Goal: Task Accomplishment & Management: Manage account settings

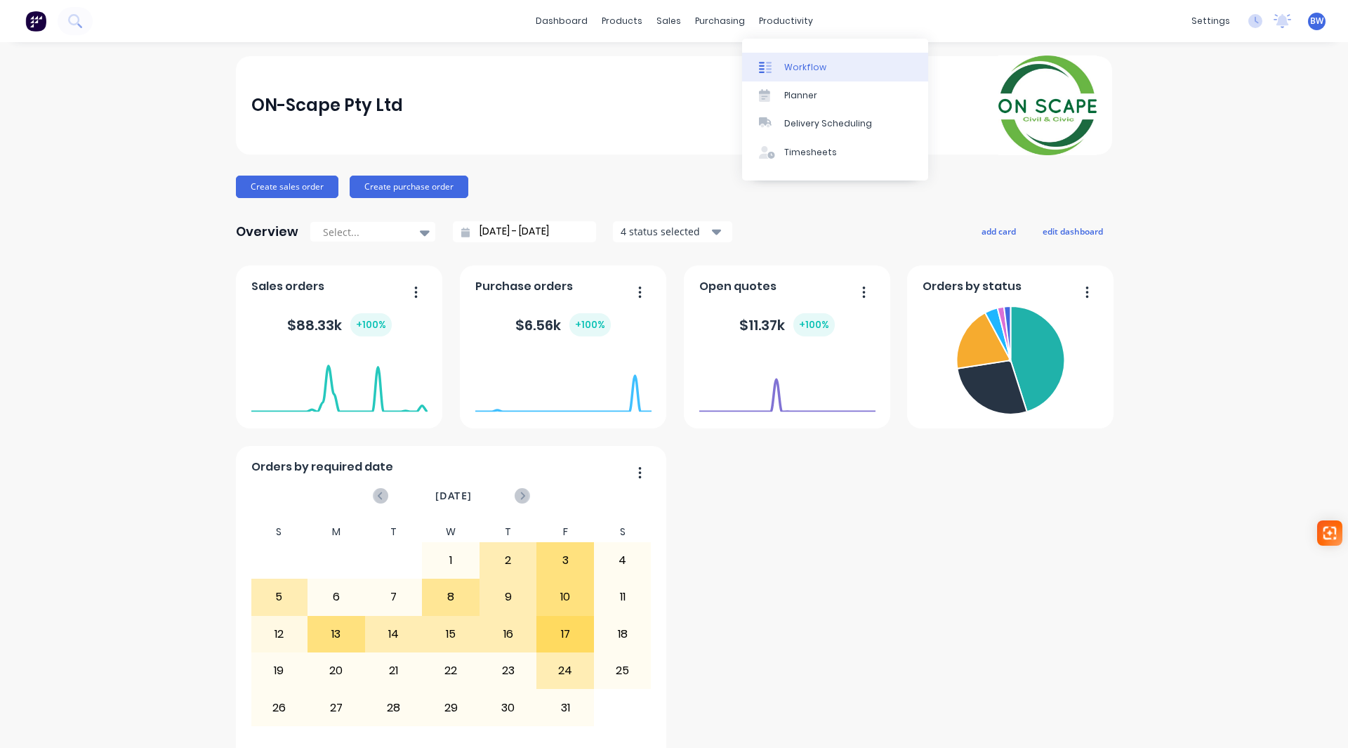
click at [806, 65] on div "Workflow" at bounding box center [805, 67] width 42 height 13
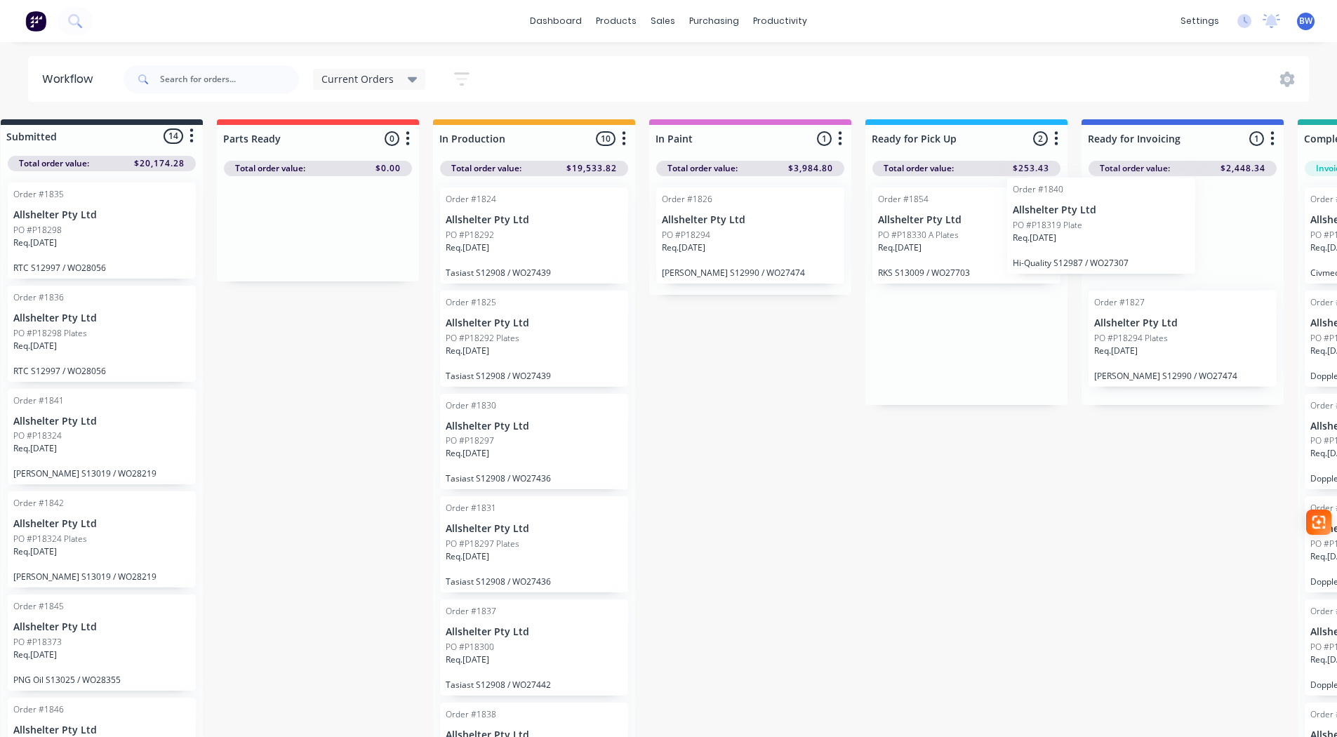
drag, startPoint x: 998, startPoint y: 209, endPoint x: 1110, endPoint y: 198, distance: 112.9
click at [1110, 198] on div "Submitted 14 Status colour #273444 hex #273444 Save Cancel Summaries Total orde…" at bounding box center [927, 431] width 1934 height 625
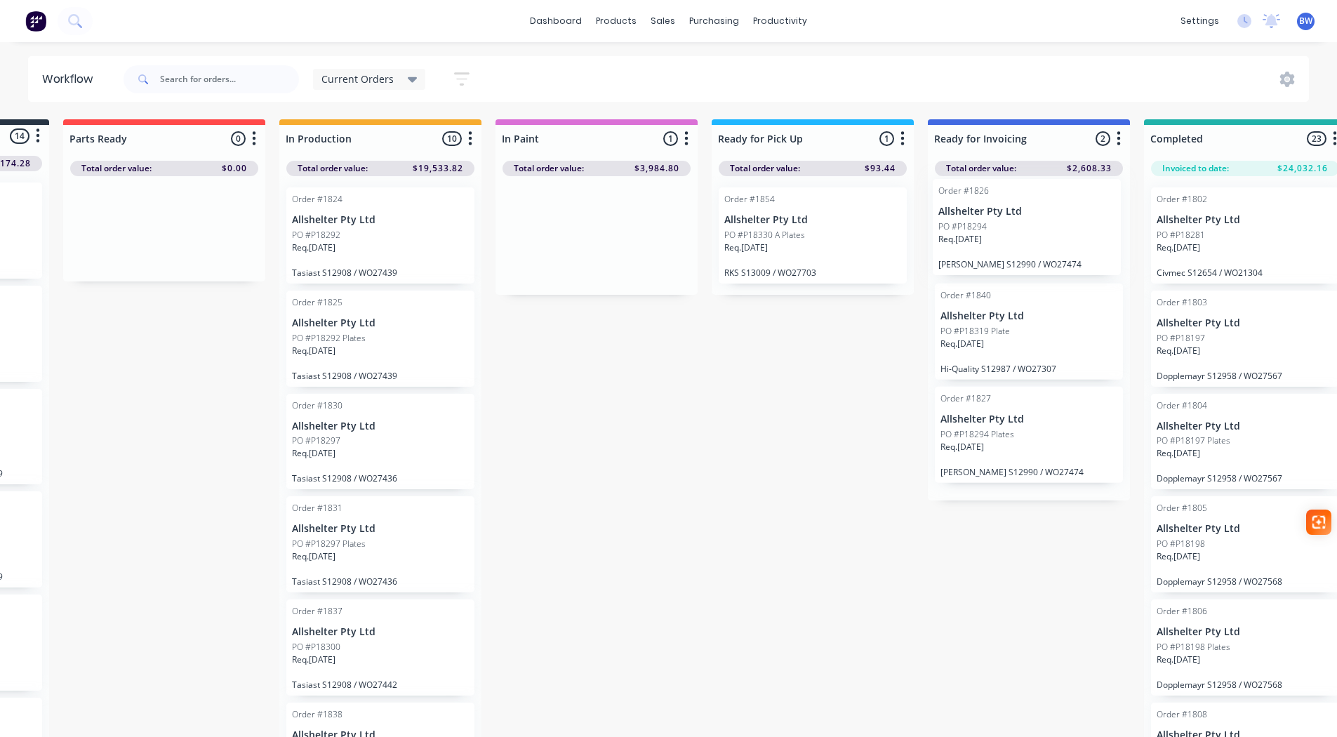
scroll to position [0, 186]
drag, startPoint x: 737, startPoint y: 215, endPoint x: 880, endPoint y: 204, distance: 143.7
click at [1019, 206] on div "Submitted 14 Status colour #273444 hex #273444 Save Cancel Summaries Total orde…" at bounding box center [771, 431] width 1934 height 625
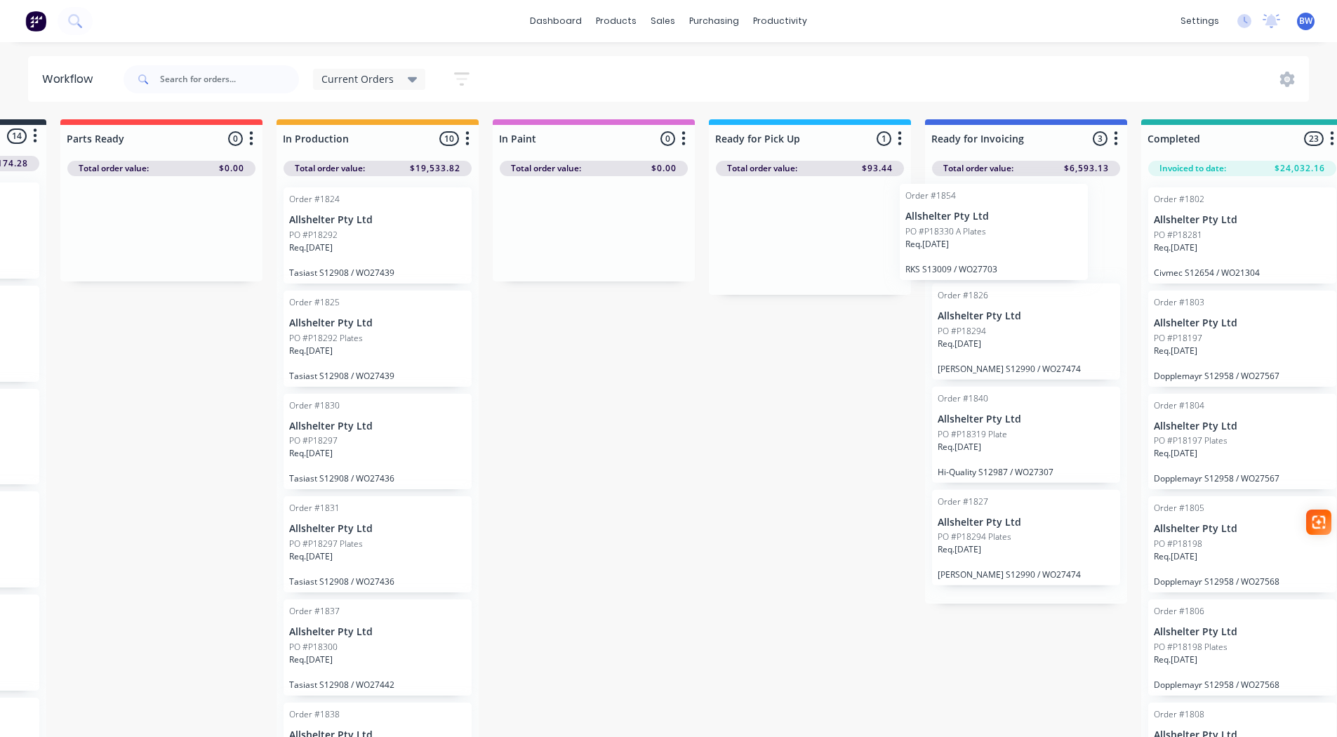
drag, startPoint x: 792, startPoint y: 199, endPoint x: 960, endPoint y: 197, distance: 167.8
click at [960, 197] on div "Submitted 14 Status colour #273444 hex #273444 Save Cancel Summaries Total orde…" at bounding box center [770, 431] width 1934 height 625
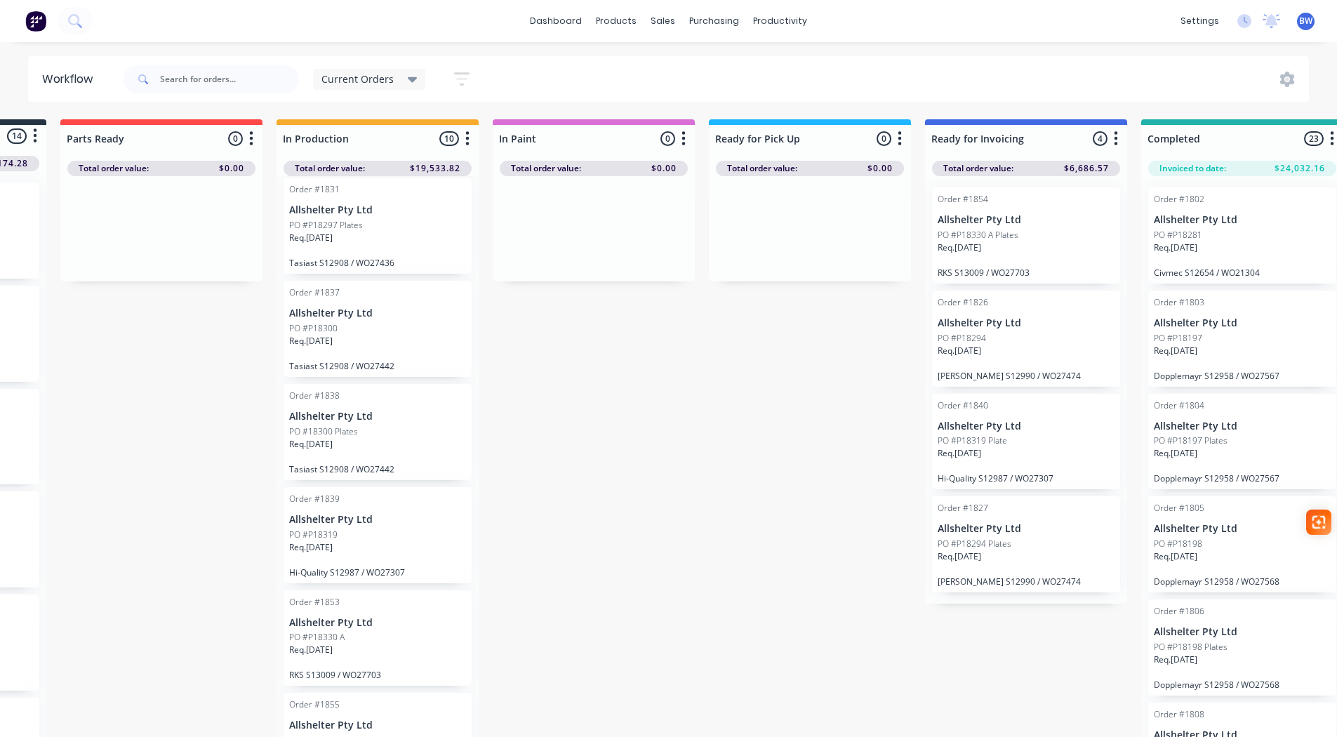
scroll to position [351, 0]
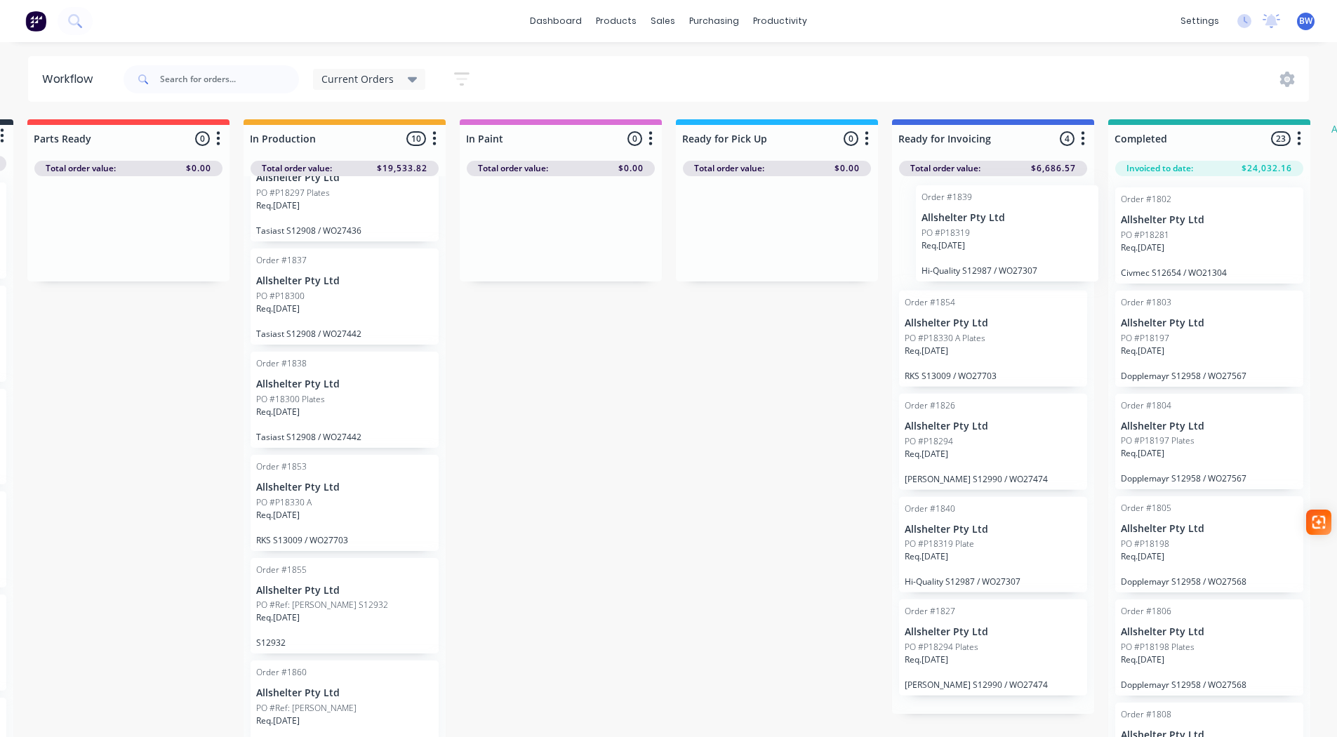
drag, startPoint x: 324, startPoint y: 473, endPoint x: 960, endPoint y: 202, distance: 692.0
click at [960, 202] on div "Submitted 14 Status colour #273444 hex #273444 Save Cancel Summaries Total orde…" at bounding box center [737, 431] width 1934 height 625
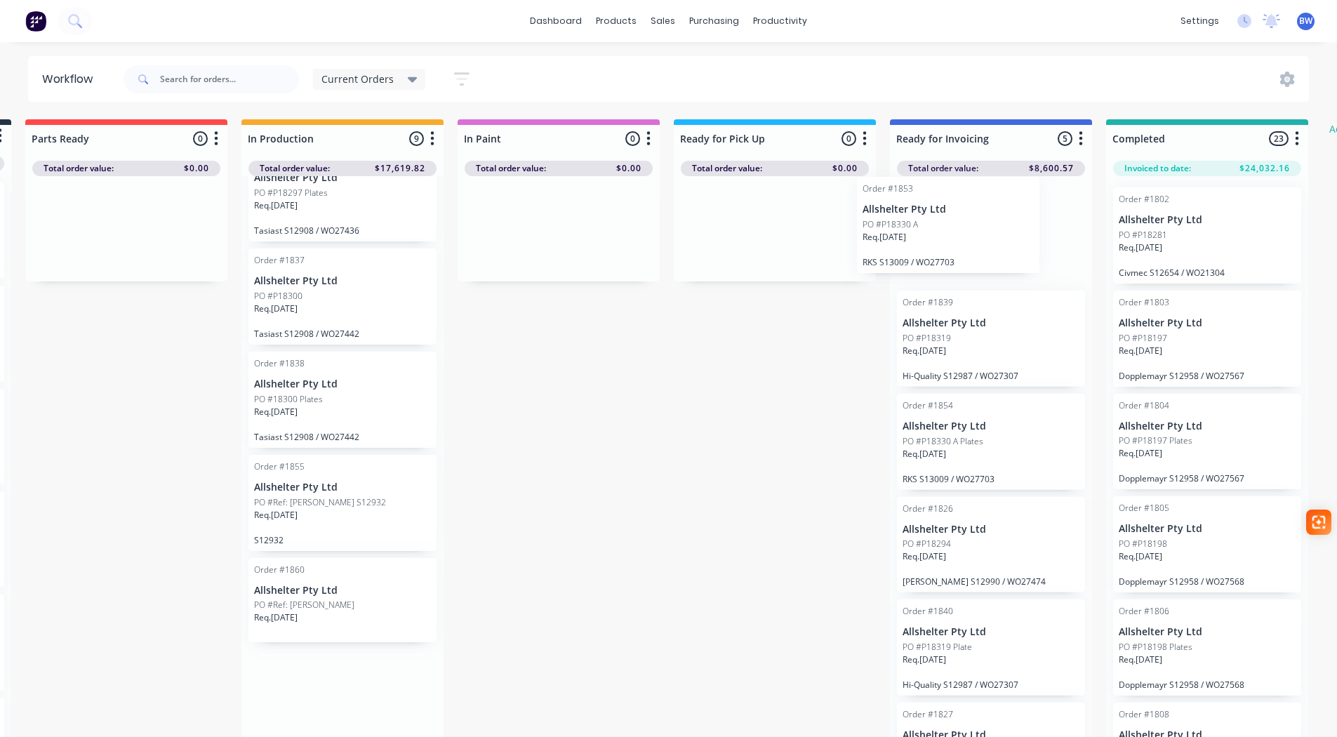
drag, startPoint x: 293, startPoint y: 475, endPoint x: 912, endPoint y: 195, distance: 679.3
click at [912, 195] on div "Submitted 14 Status colour #273444 hex #273444 Save Cancel Summaries Total orde…" at bounding box center [735, 431] width 1934 height 625
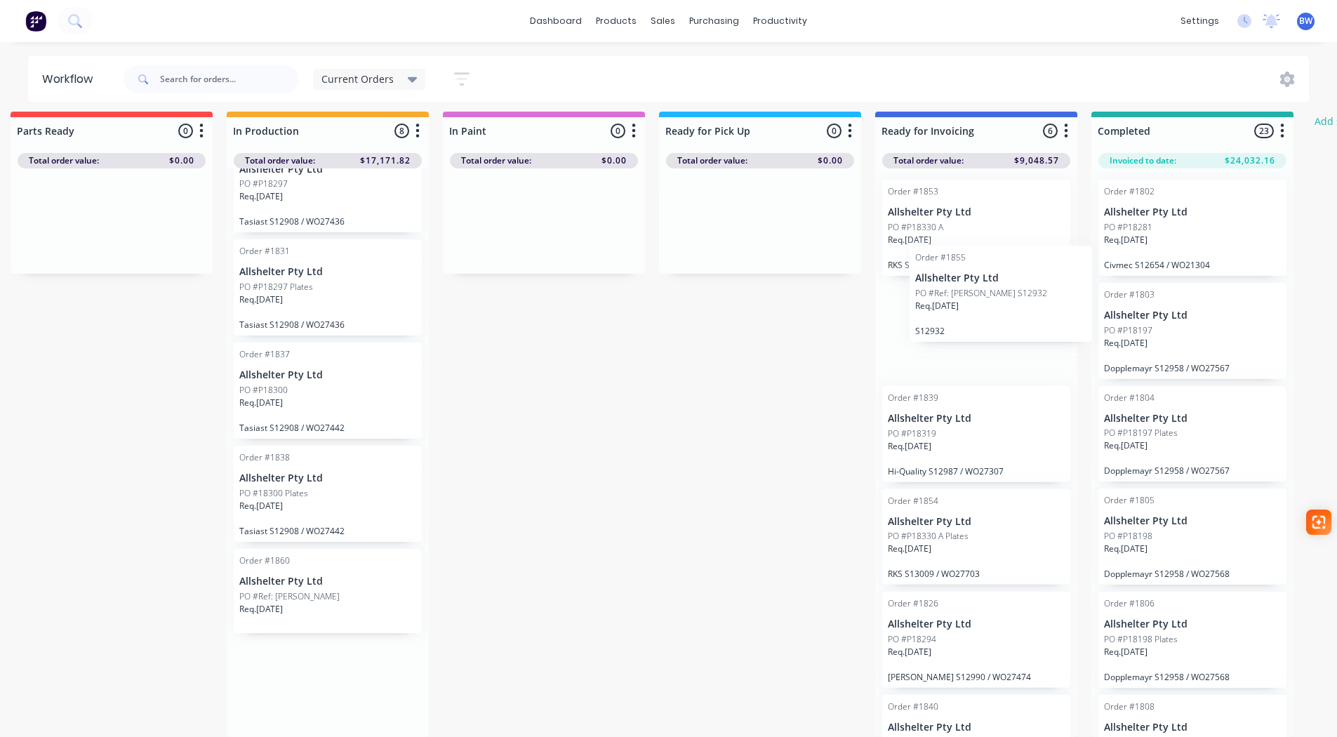
scroll to position [18, 240]
drag, startPoint x: 279, startPoint y: 559, endPoint x: 912, endPoint y: 194, distance: 729.9
click at [912, 194] on div "Submitted 14 Status colour #273444 hex #273444 Save Cancel Summaries Total orde…" at bounding box center [716, 424] width 1934 height 625
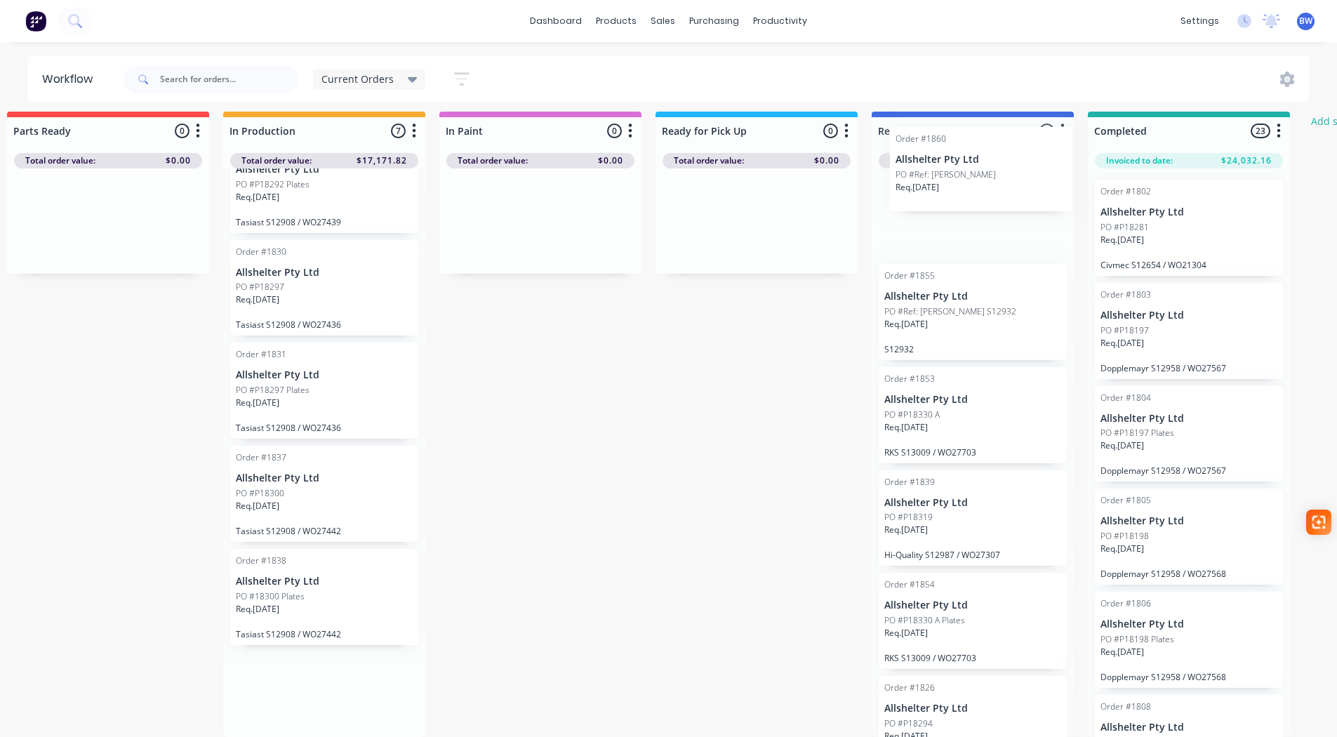
scroll to position [4, 239]
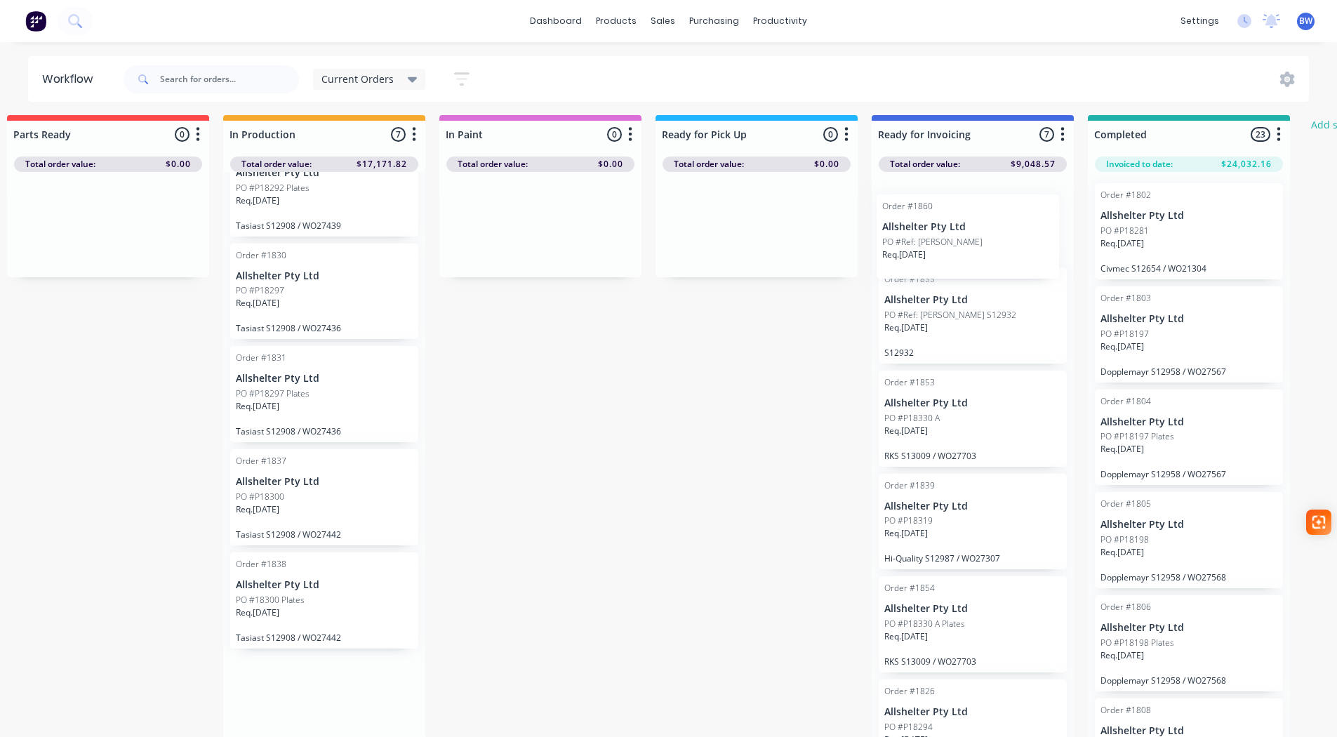
drag, startPoint x: 267, startPoint y: 661, endPoint x: 922, endPoint y: 213, distance: 794.1
click at [922, 213] on div "Submitted 14 Status colour #273444 hex #273444 Save Cancel Summaries Total orde…" at bounding box center [717, 427] width 1934 height 625
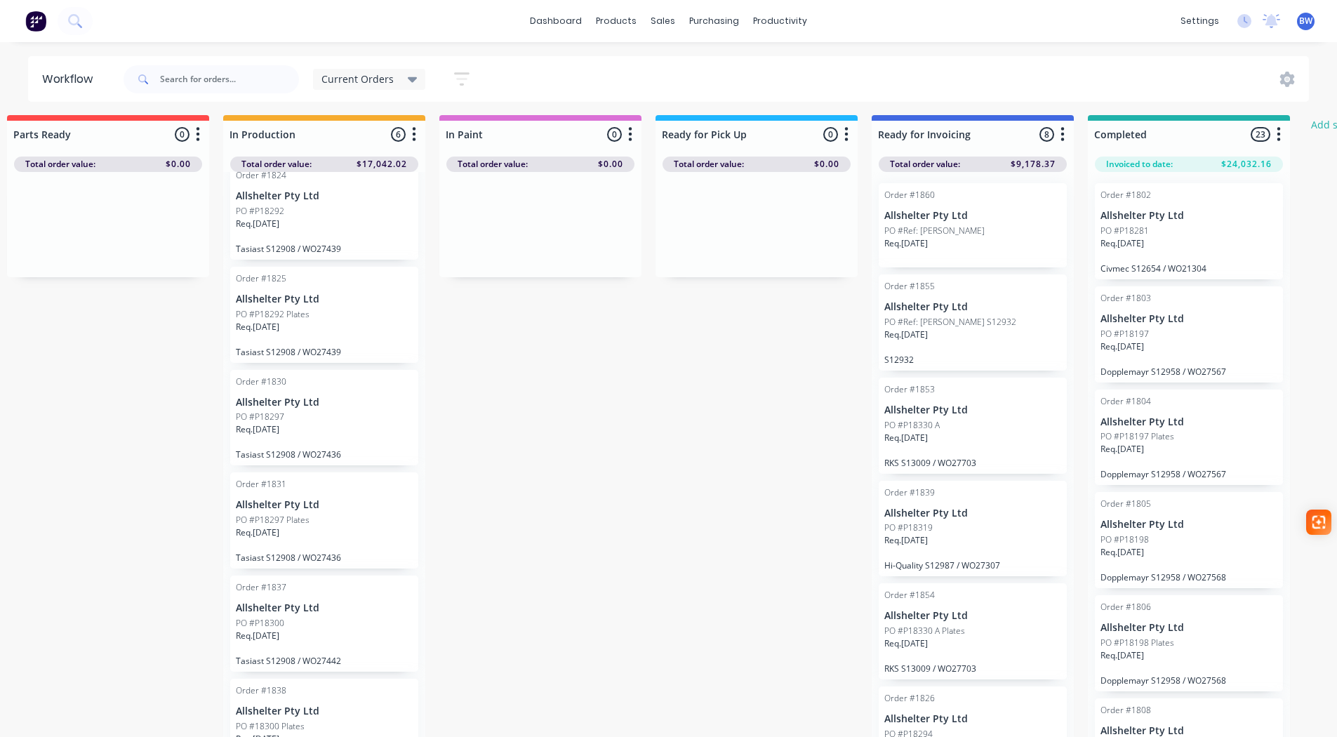
scroll to position [0, 0]
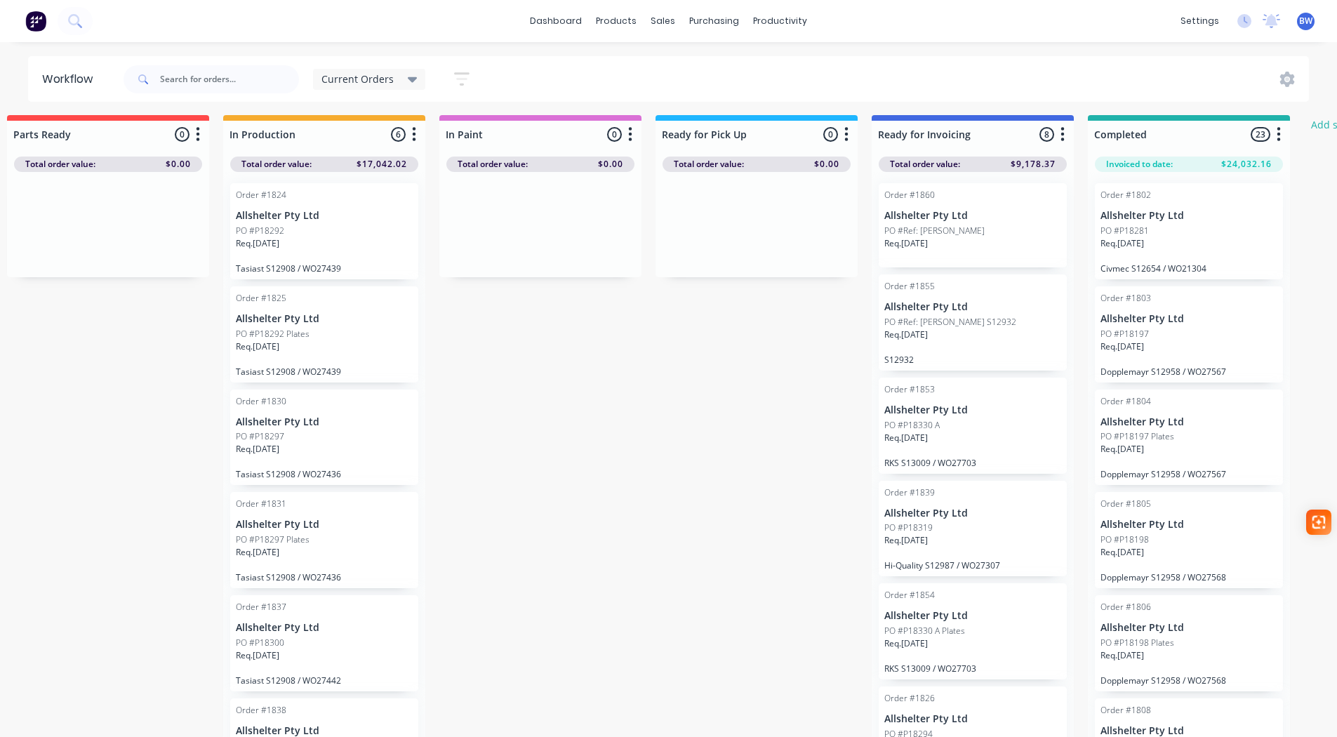
click at [298, 220] on p "Allshelter Pty Ltd" at bounding box center [324, 216] width 177 height 12
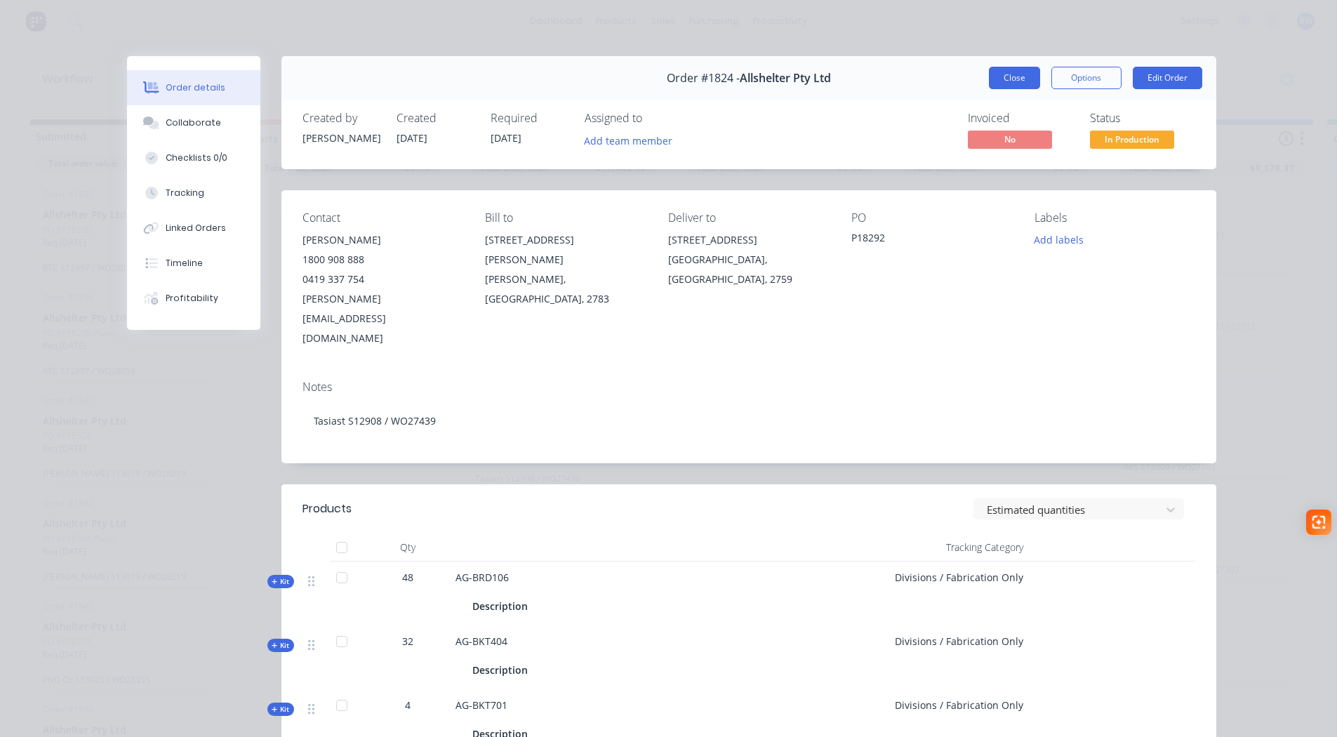
click at [1014, 83] on button "Close" at bounding box center [1014, 78] width 51 height 22
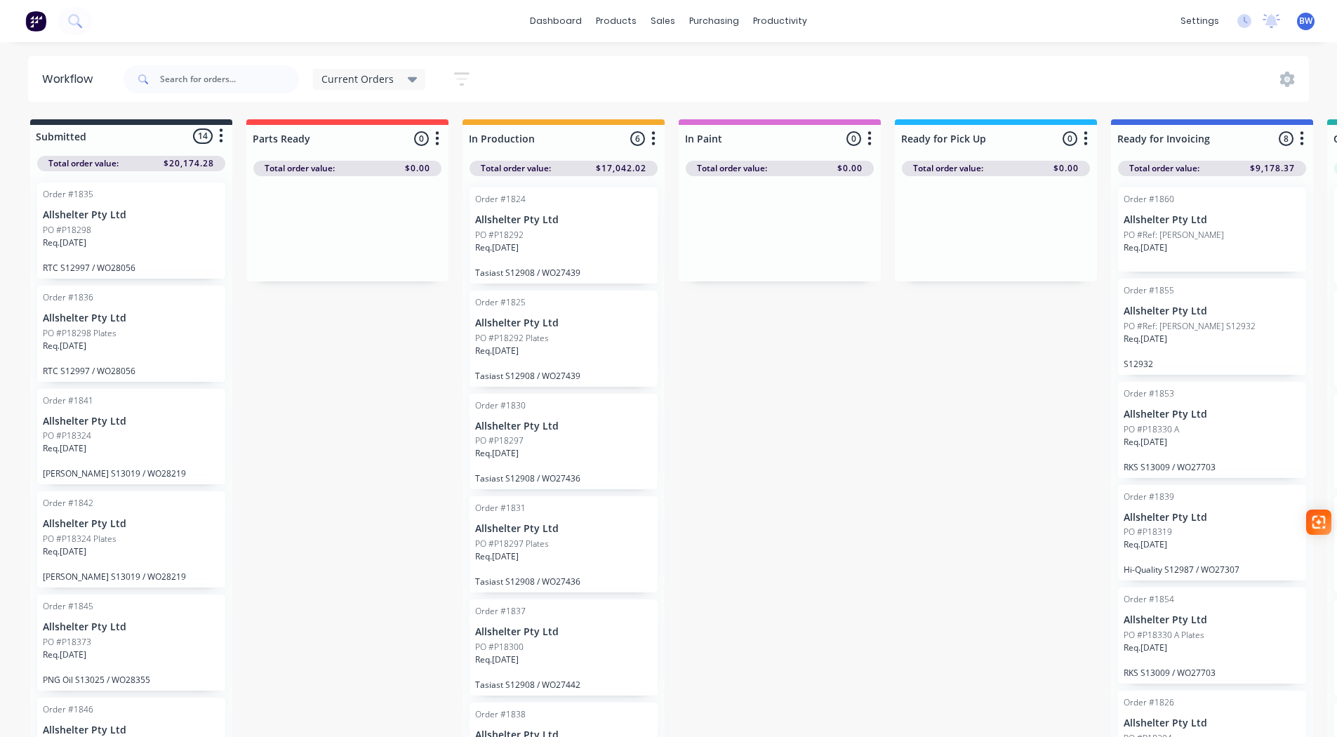
click at [537, 343] on p "PO #P18292 Plates" at bounding box center [512, 338] width 74 height 13
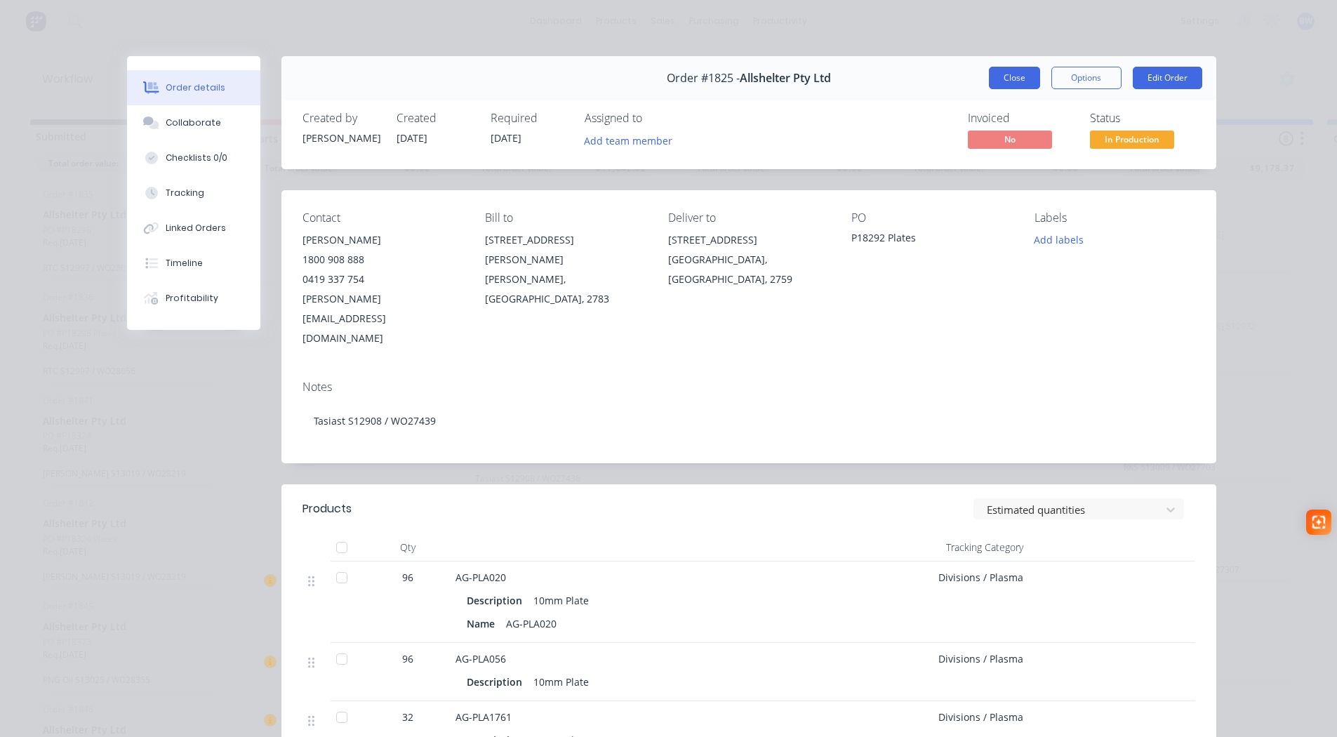
click at [1017, 72] on button "Close" at bounding box center [1014, 78] width 51 height 22
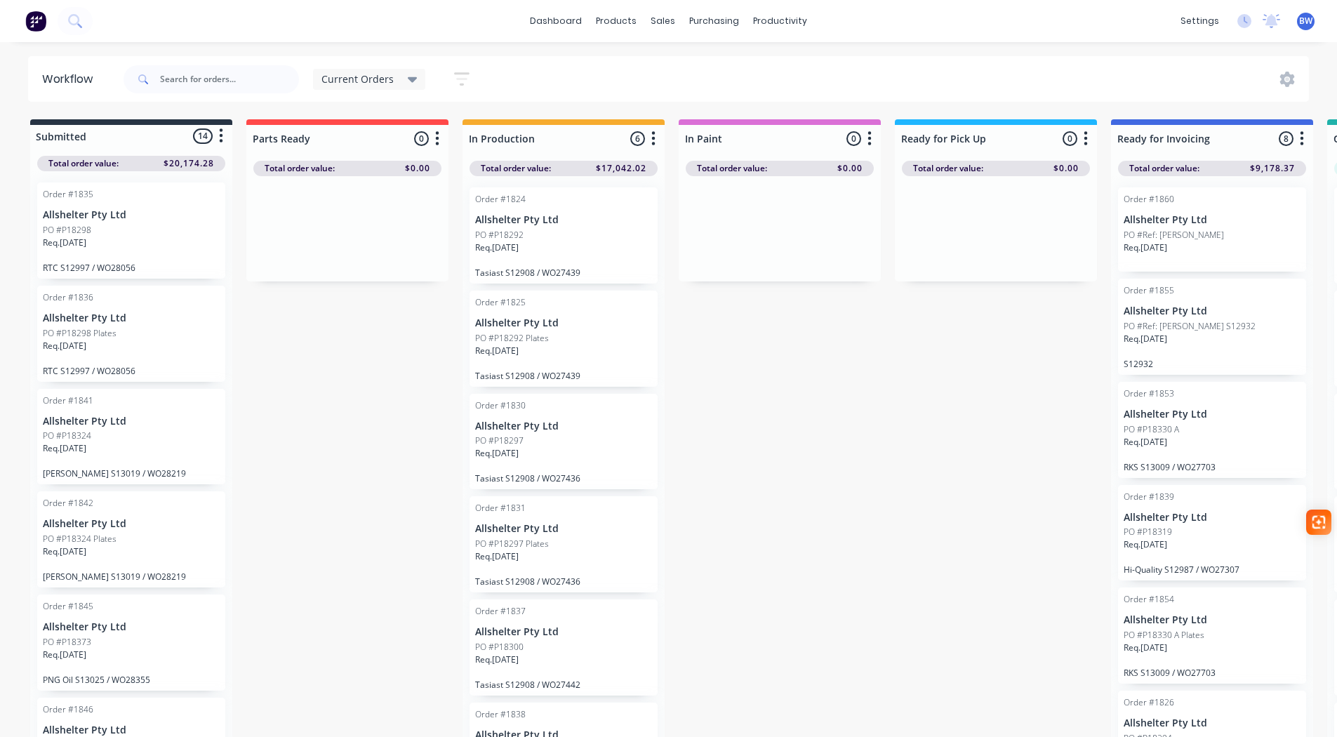
click at [542, 468] on div "Req. [DATE]" at bounding box center [563, 459] width 177 height 24
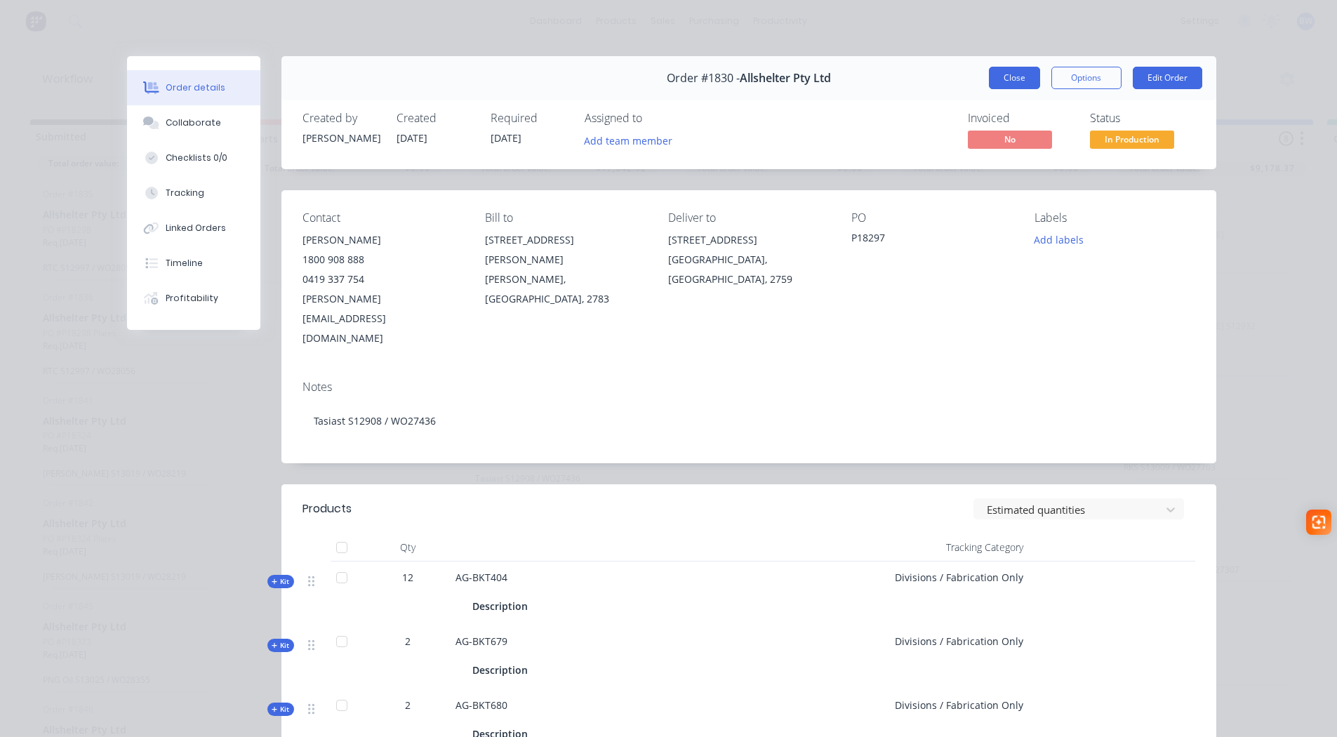
click at [999, 71] on button "Close" at bounding box center [1014, 78] width 51 height 22
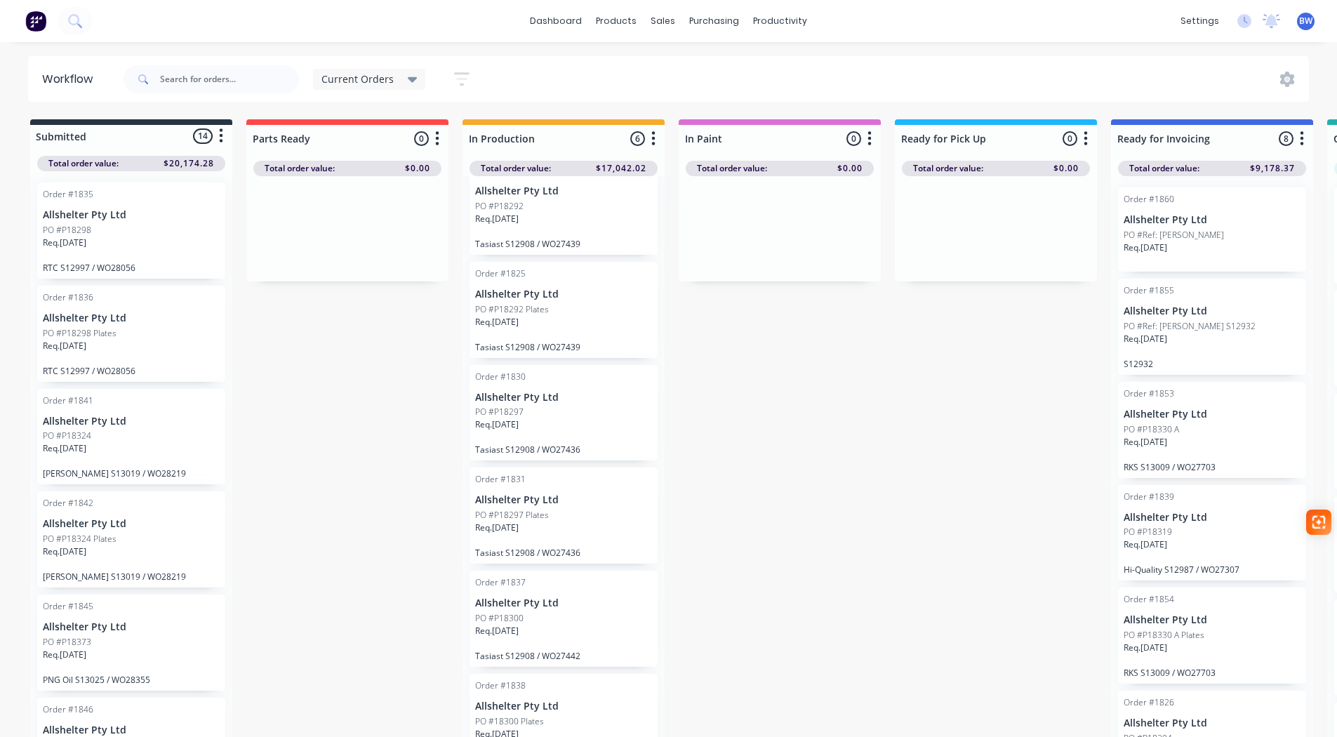
scroll to position [55, 0]
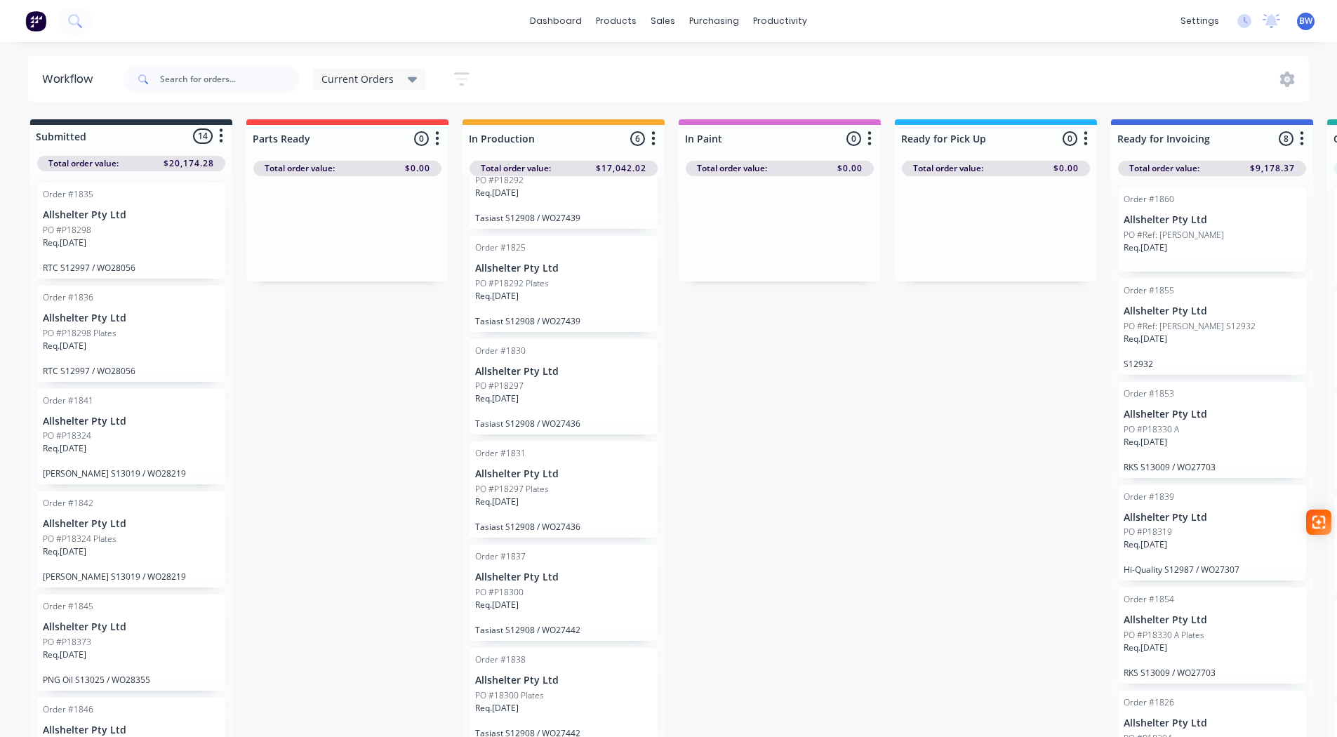
click at [570, 597] on div "PO #P18300" at bounding box center [563, 592] width 177 height 13
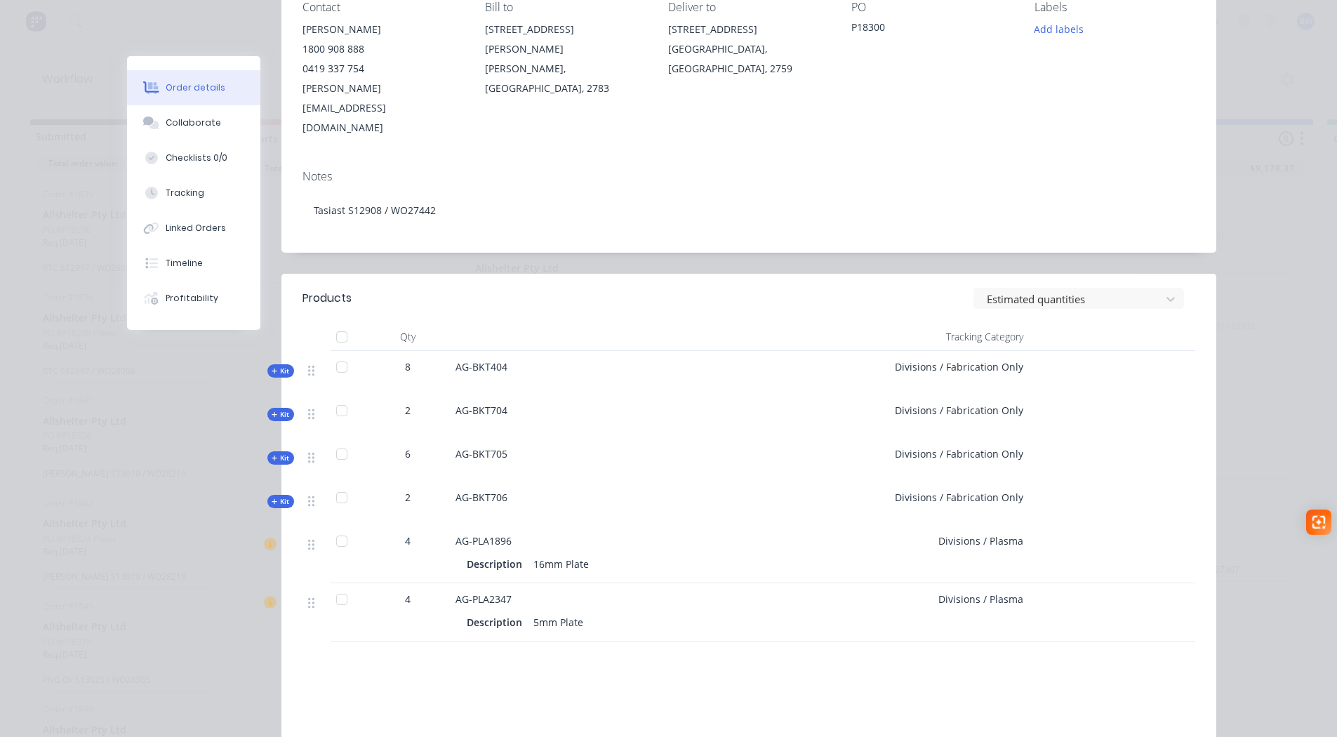
scroll to position [0, 0]
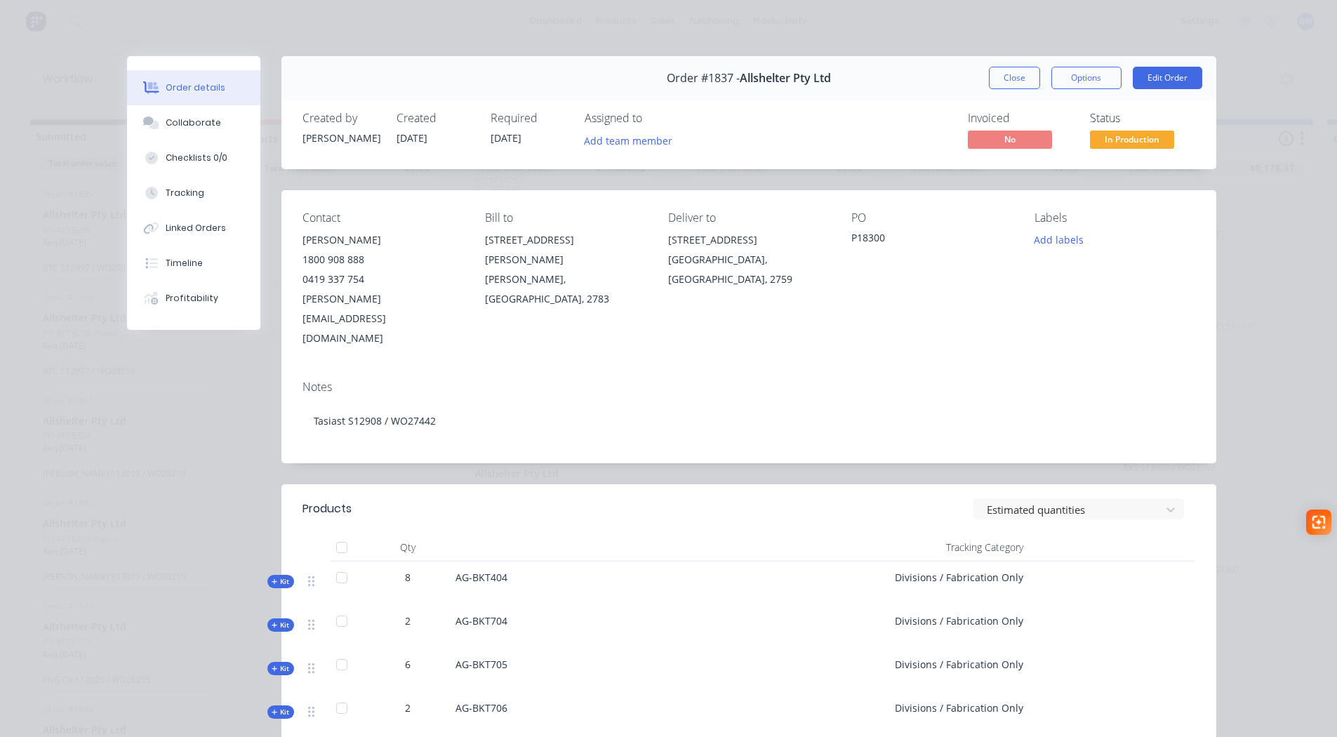
drag, startPoint x: 1003, startPoint y: 77, endPoint x: 1042, endPoint y: 152, distance: 84.8
click at [1003, 77] on button "Close" at bounding box center [1014, 78] width 51 height 22
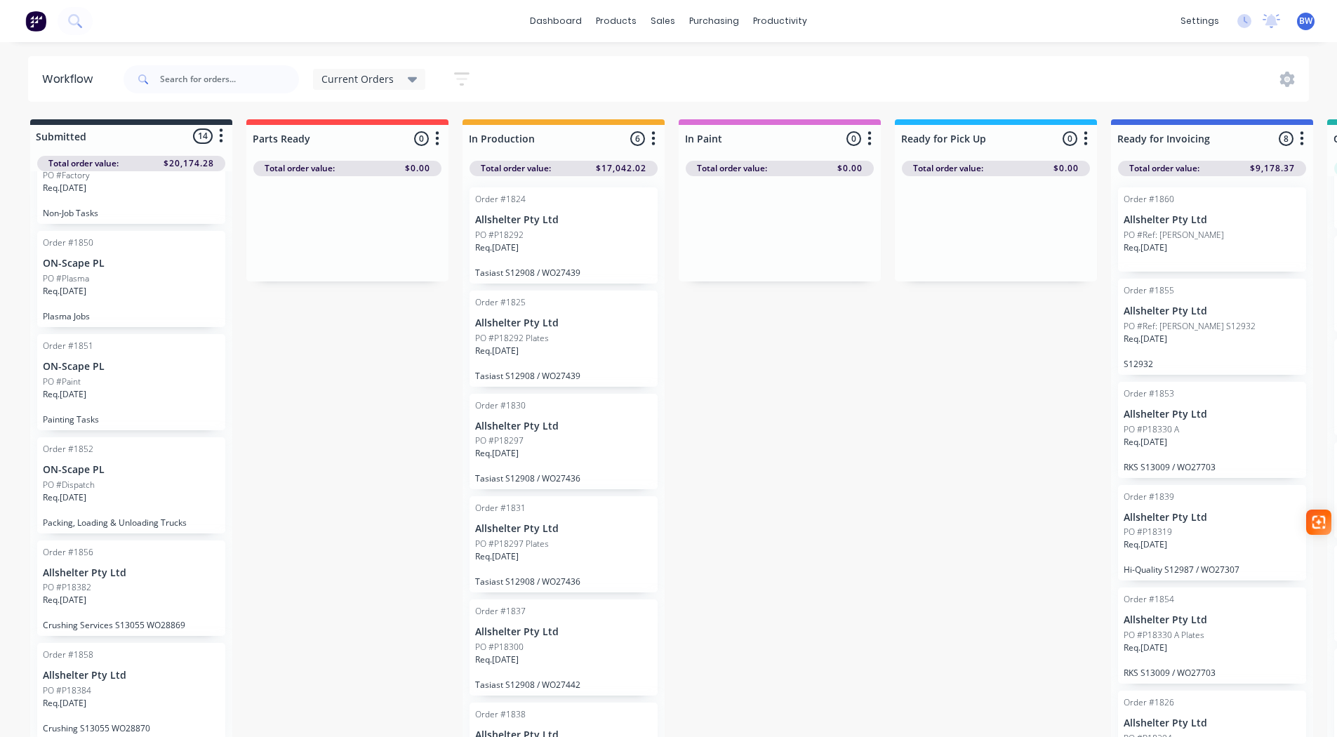
scroll to position [3, 0]
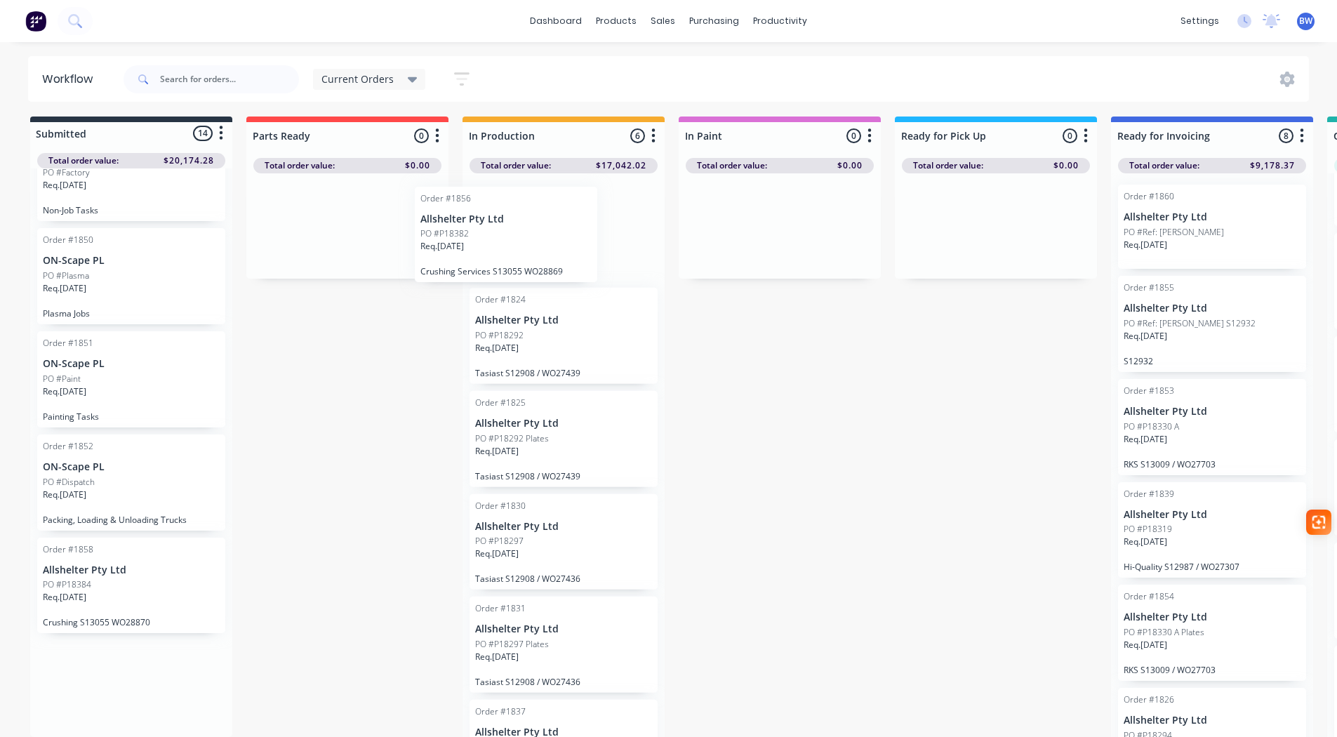
drag, startPoint x: 68, startPoint y: 580, endPoint x: 461, endPoint y: 222, distance: 531.2
click at [461, 222] on div "Submitted 14 Status colour #273444 hex #273444 Save Cancel Summaries Total orde…" at bounding box center [956, 429] width 1934 height 625
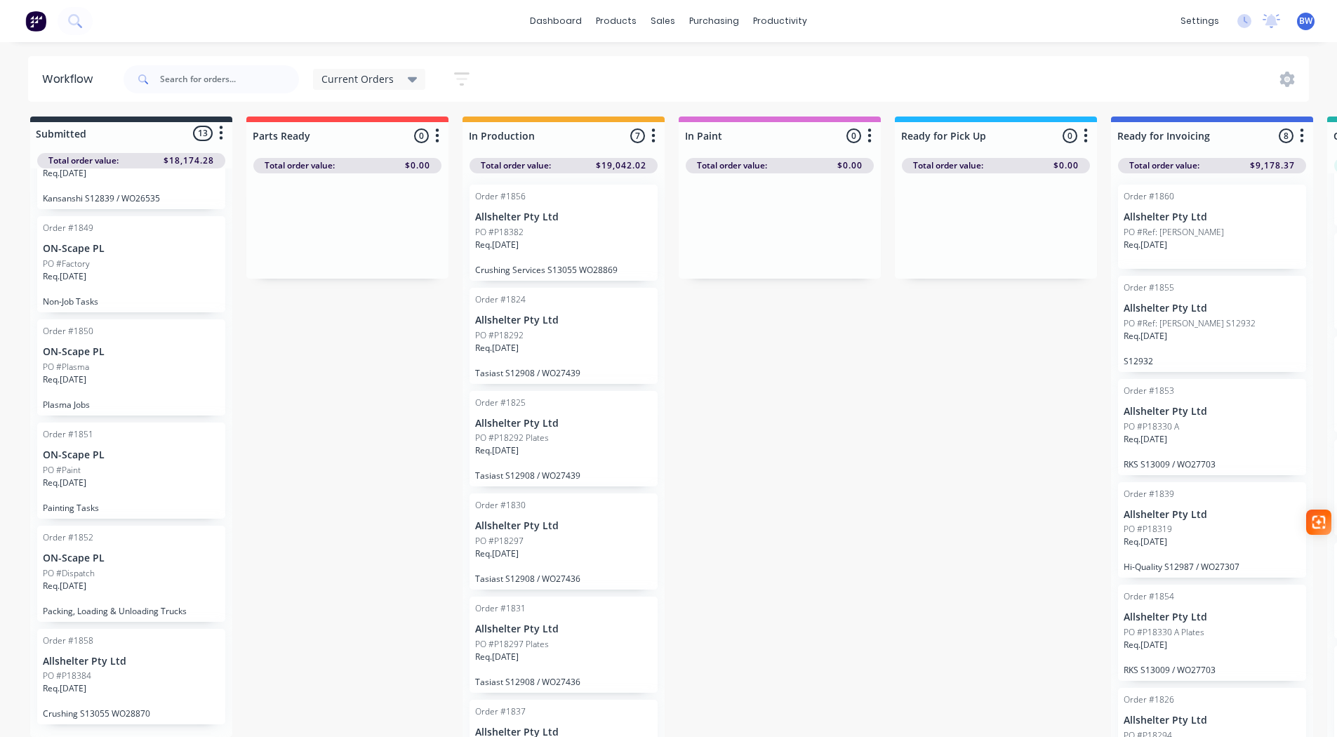
scroll to position [776, 0]
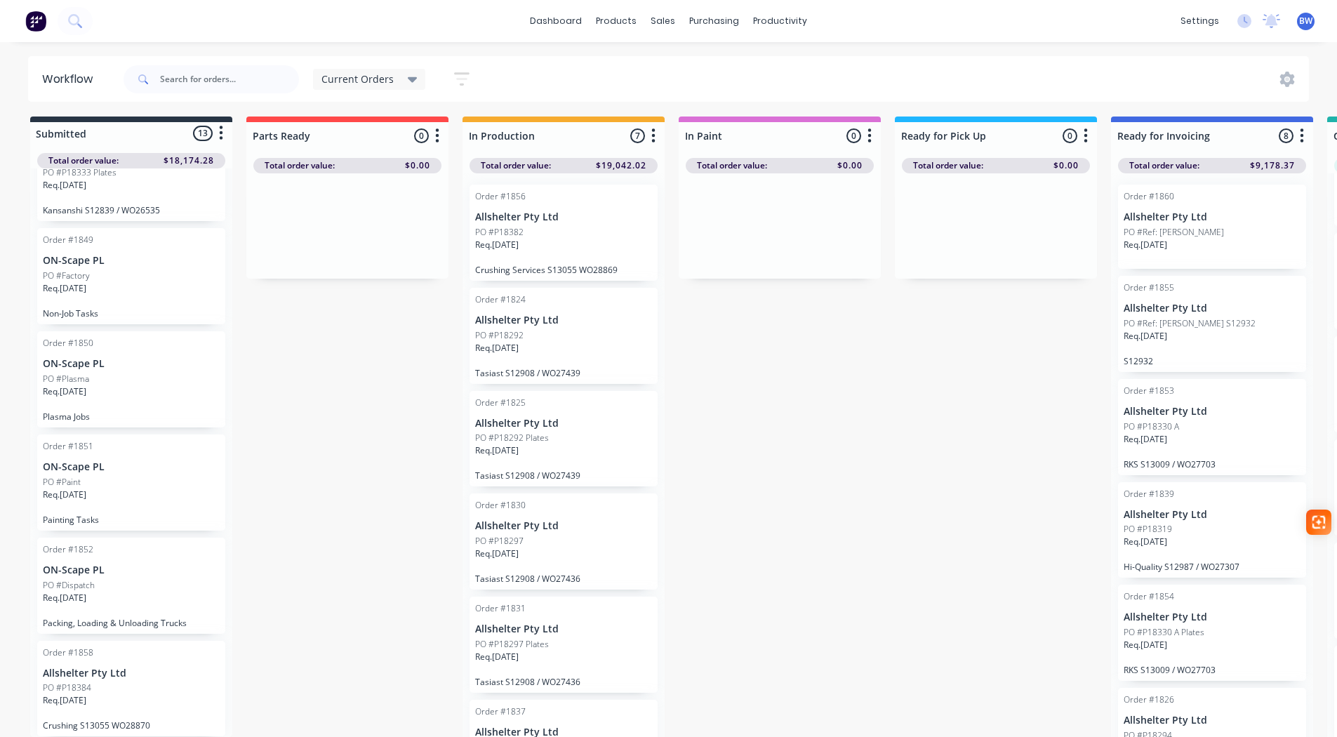
click at [56, 601] on p "Req. [DATE]" at bounding box center [65, 598] width 44 height 13
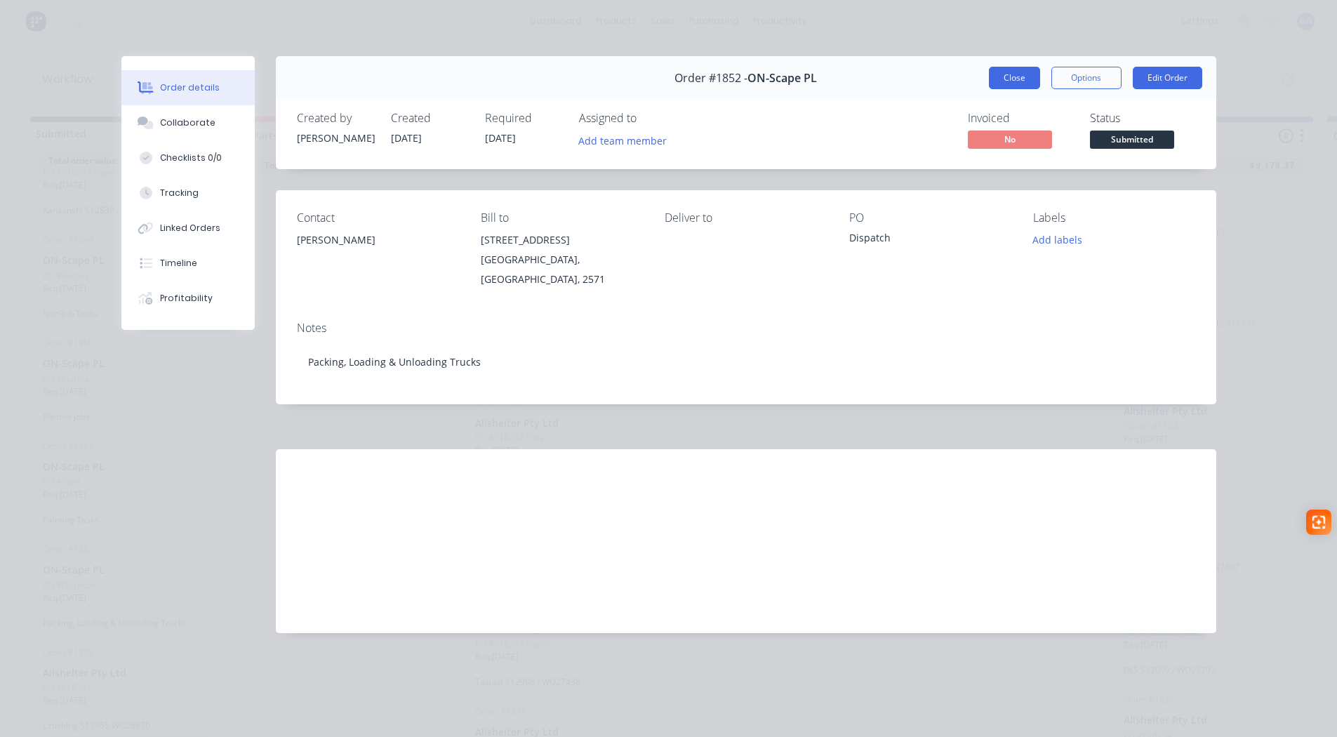
click at [1014, 71] on button "Close" at bounding box center [1014, 78] width 51 height 22
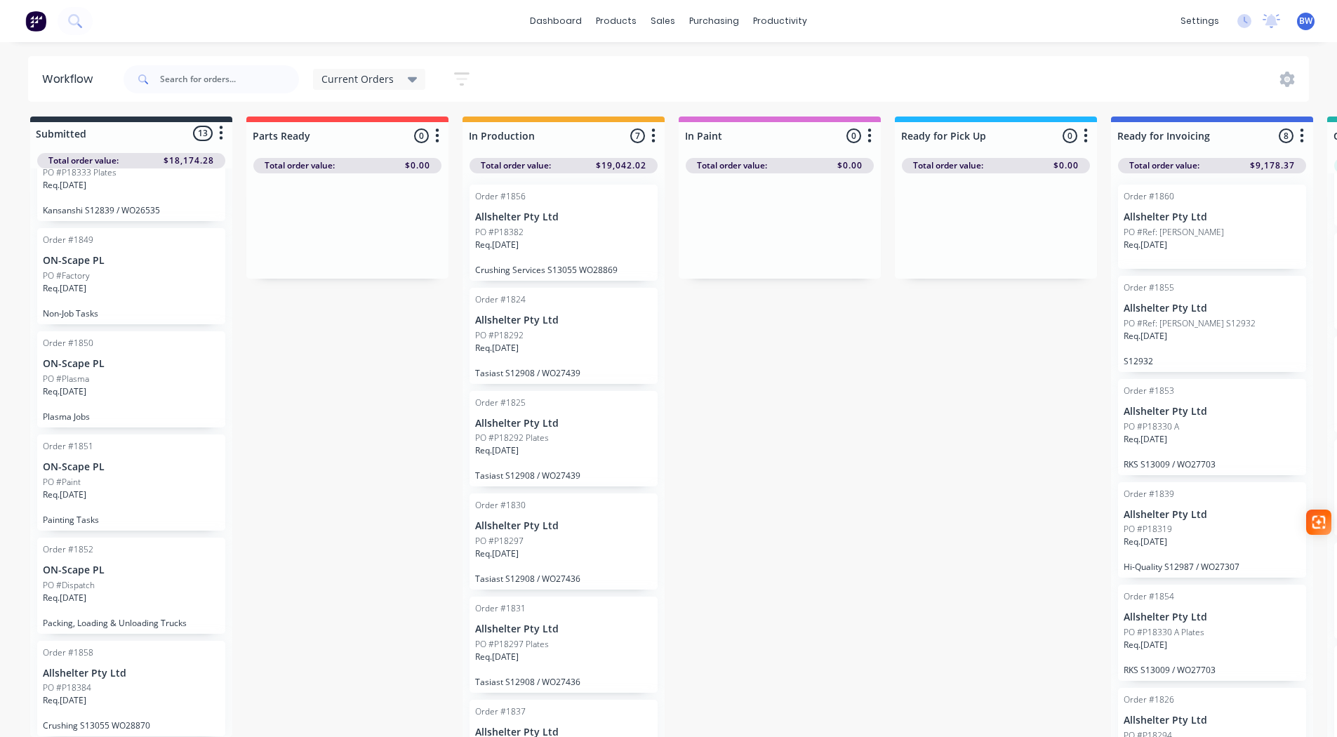
scroll to position [18, 0]
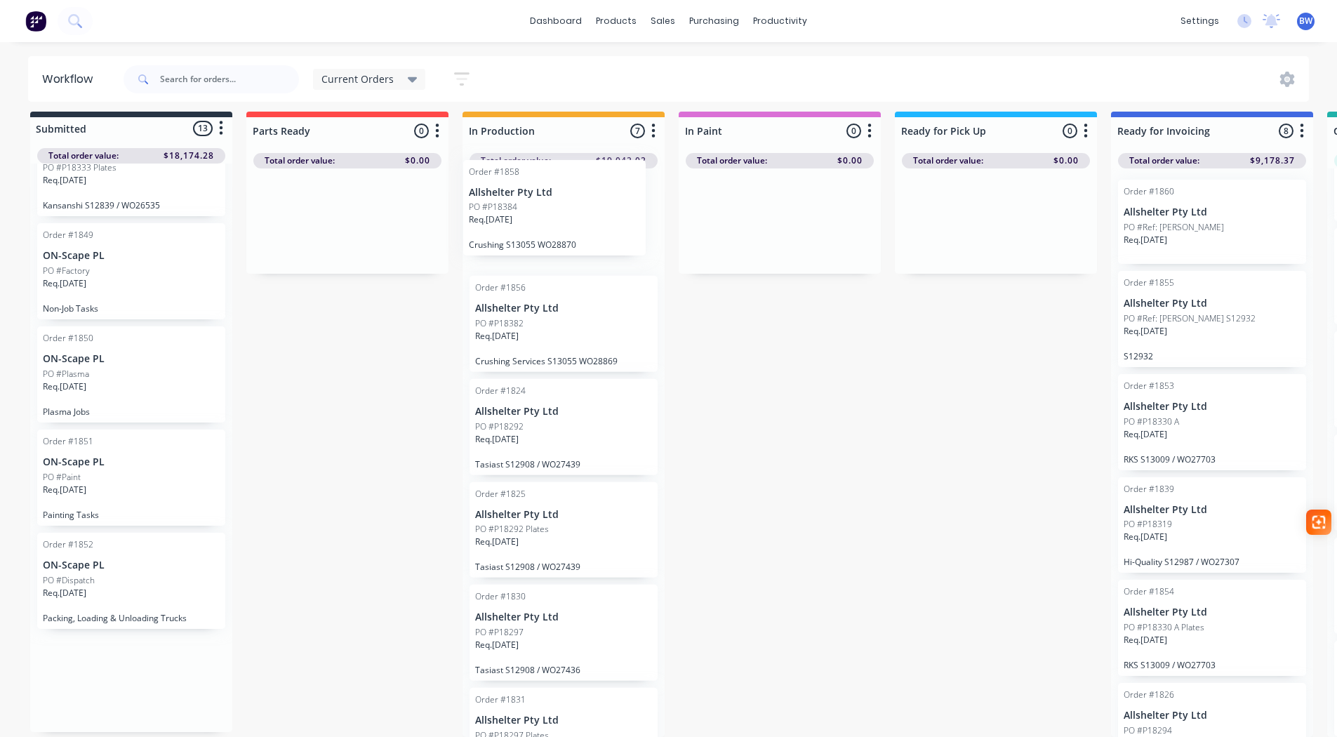
drag, startPoint x: 64, startPoint y: 674, endPoint x: 494, endPoint y: 208, distance: 633.9
click at [494, 208] on div "Submitted 13 Status colour #273444 hex #273444 Save Cancel Summaries Total orde…" at bounding box center [956, 424] width 1934 height 625
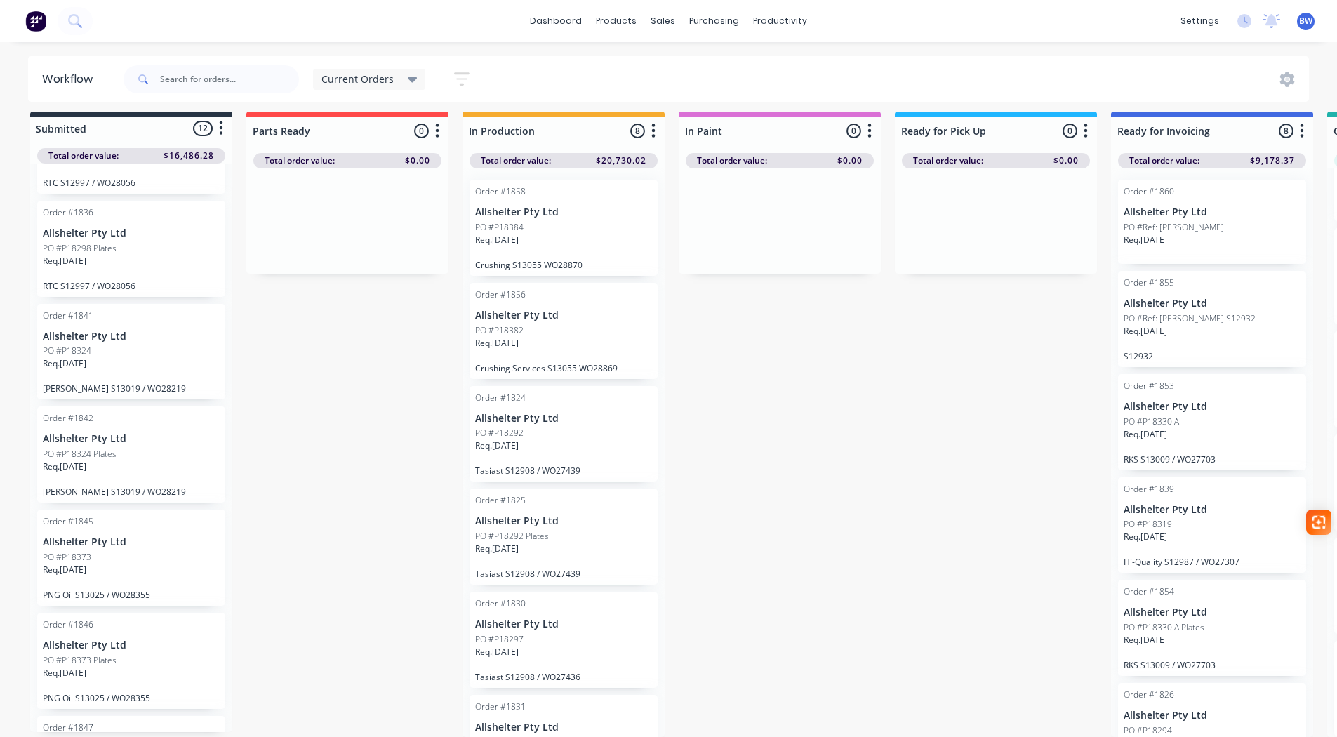
scroll to position [0, 0]
